Goal: Transaction & Acquisition: Purchase product/service

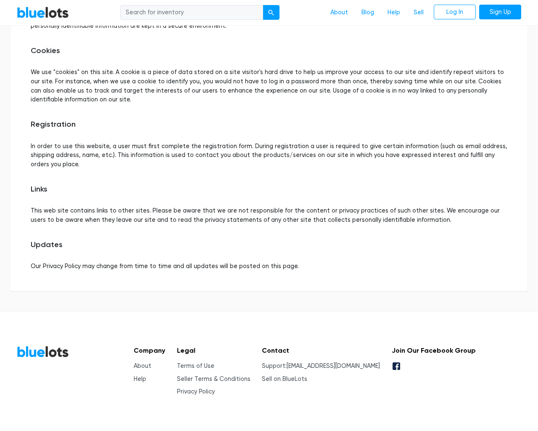
scroll to position [385, 0]
type input "the"
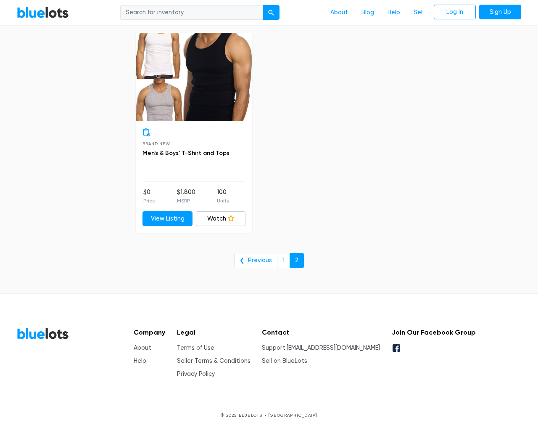
scroll to position [1305, 0]
type input "the"
type input "e"
checkbox New"] "false"
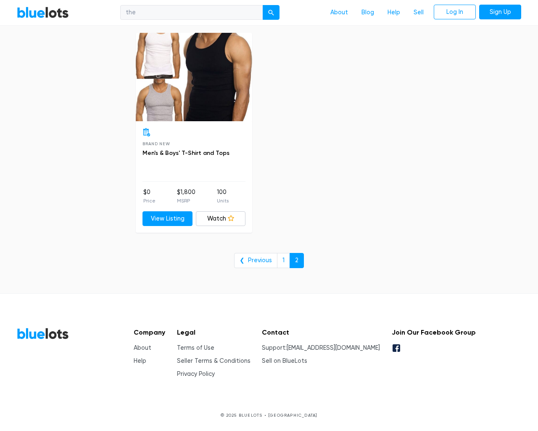
checkbox input "false"
checkbox Accessories"] "false"
checkbox Goods"] "false"
checkbox input "false"
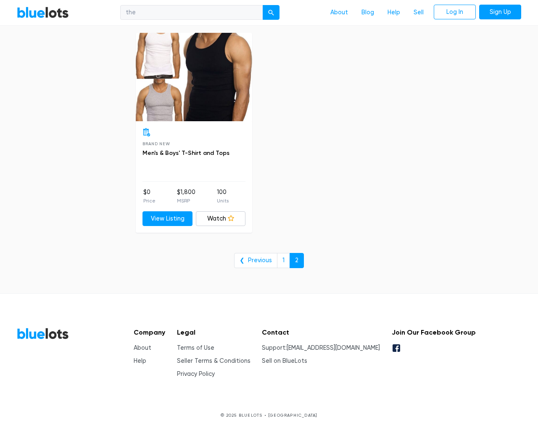
checkbox Merchandise"] "false"
checkbox Beauty"] "false"
checkbox Baby"] "false"
checkbox input "false"
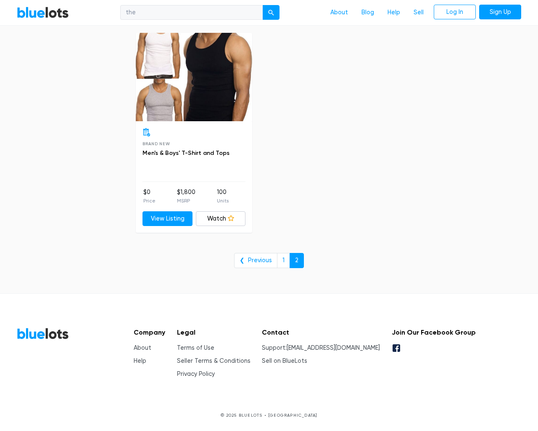
type input "e"
select select "10000"
select select "50000"
select select "ending_soonest"
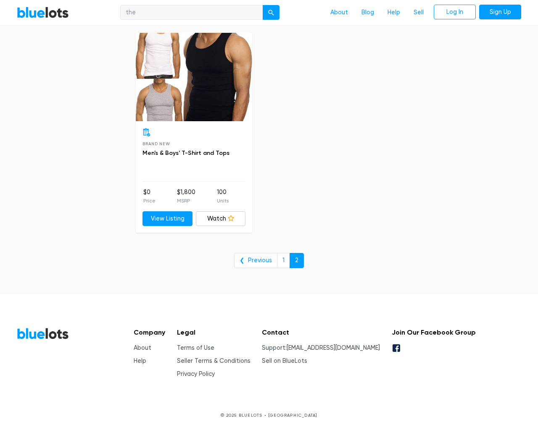
select select "50000"
select select "highest_price"
